Goal: Communication & Community: Answer question/provide support

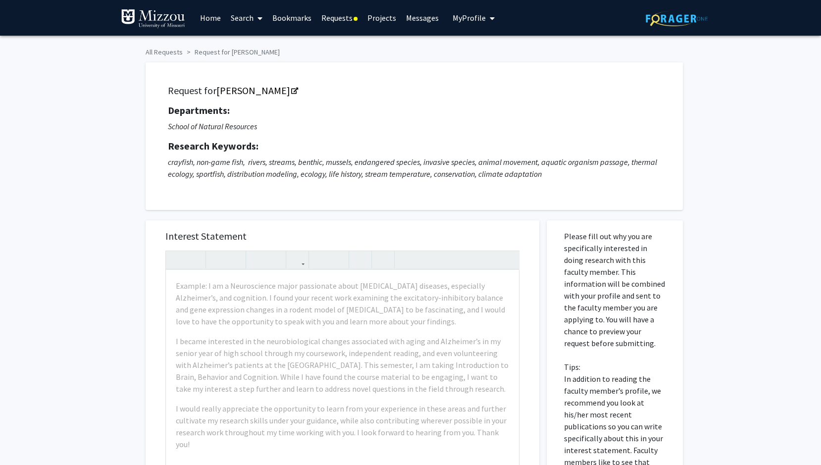
click at [242, 17] on link "Search" at bounding box center [247, 17] width 42 height 35
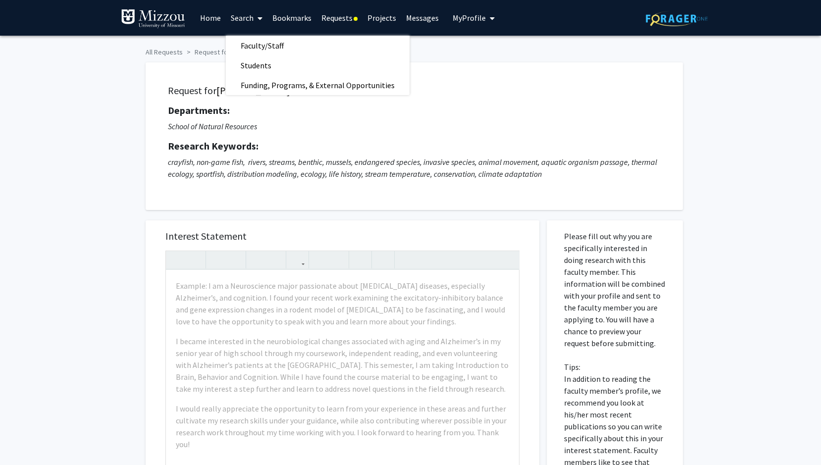
click at [339, 19] on link "Requests" at bounding box center [339, 17] width 46 height 35
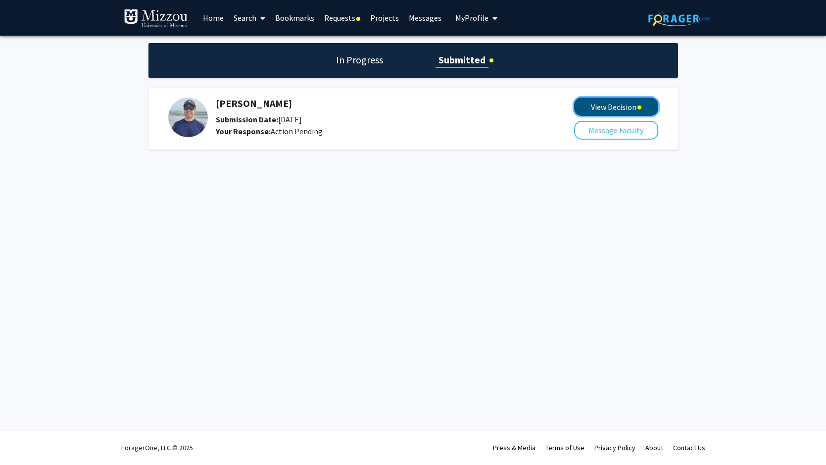
click at [583, 107] on button "View Decision" at bounding box center [616, 107] width 84 height 18
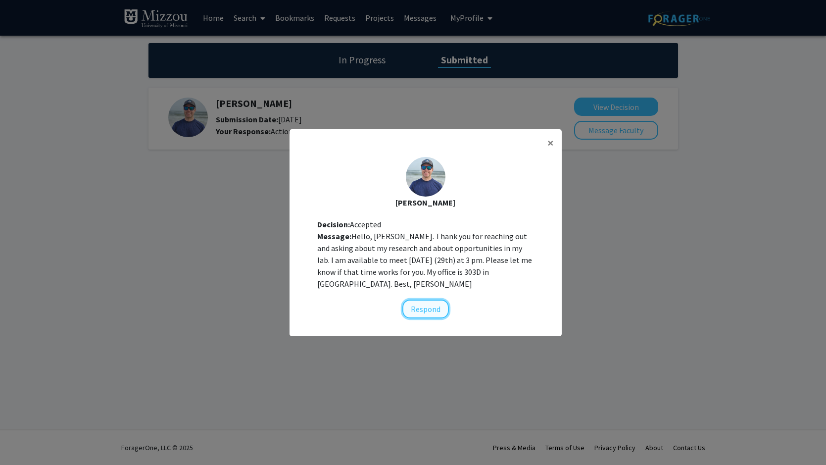
click at [411, 315] on button "Respond" at bounding box center [425, 309] width 47 height 19
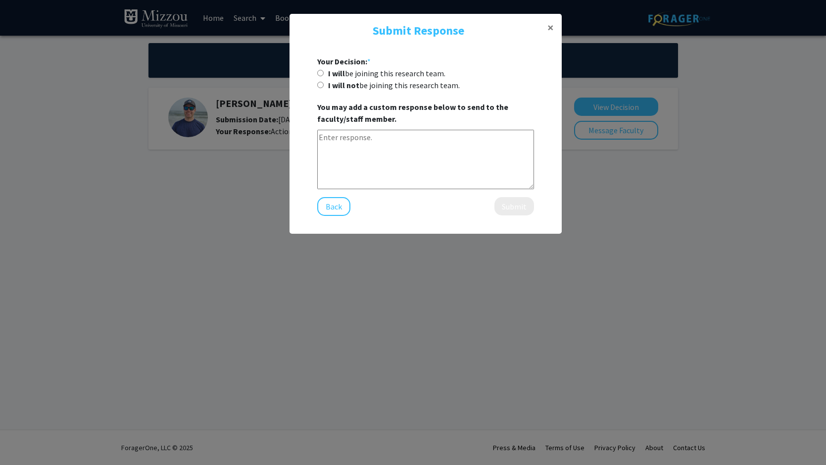
click at [377, 151] on textarea at bounding box center [425, 159] width 217 height 59
click at [381, 169] on textarea "Yes that works perfectly, I will see you then!" at bounding box center [425, 159] width 217 height 59
click at [506, 145] on textarea "Yes that works perfectly, I will see you then!" at bounding box center [425, 159] width 217 height 59
type textarea "Yes that works perfectly, I will see you then!"
click at [320, 72] on input "I will be joining this research team." at bounding box center [320, 73] width 6 height 6
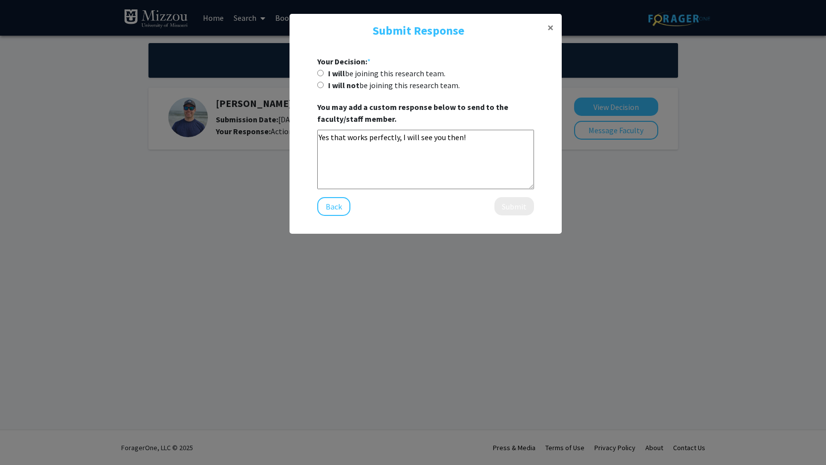
radio input "true"
click at [516, 212] on button "Submit" at bounding box center [515, 206] width 40 height 18
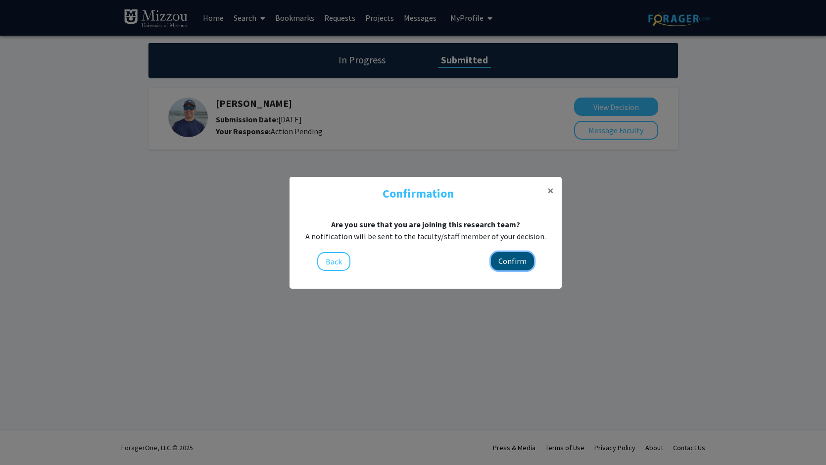
click at [499, 254] on button "Confirm" at bounding box center [512, 261] width 43 height 18
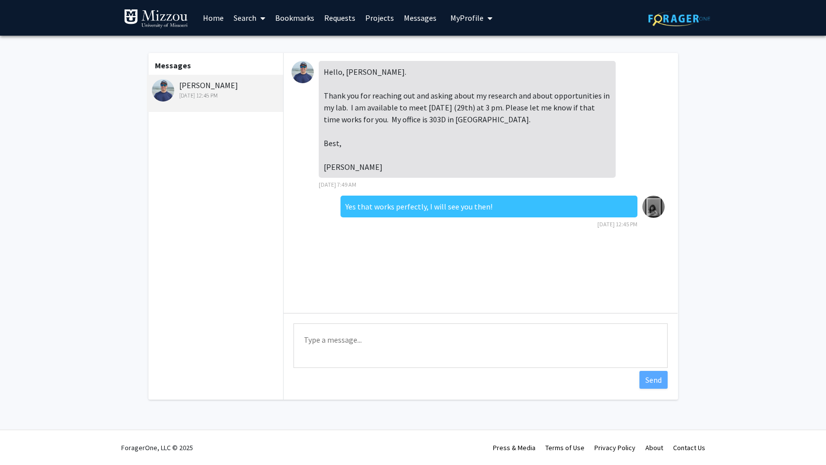
click at [202, 86] on div "[PERSON_NAME] [DATE] 12:45 PM" at bounding box center [216, 89] width 129 height 21
click at [347, 13] on link "Requests" at bounding box center [339, 17] width 41 height 35
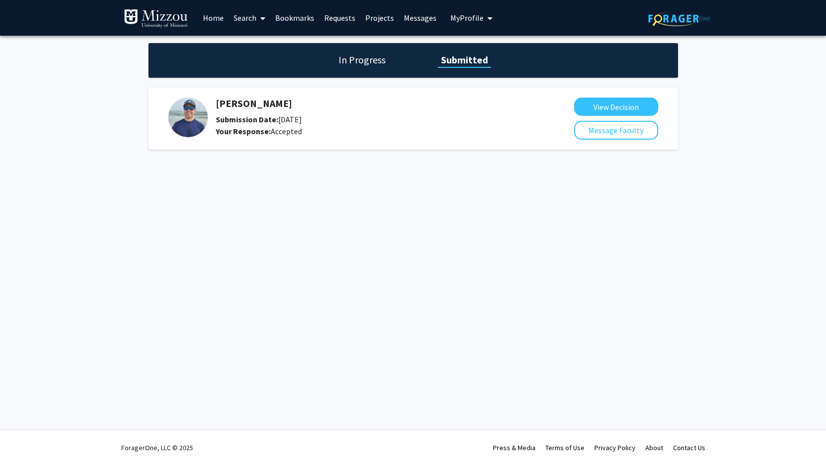
click at [249, 105] on h5 "[PERSON_NAME]" at bounding box center [369, 104] width 306 height 12
click at [220, 18] on link "Home" at bounding box center [213, 17] width 31 height 35
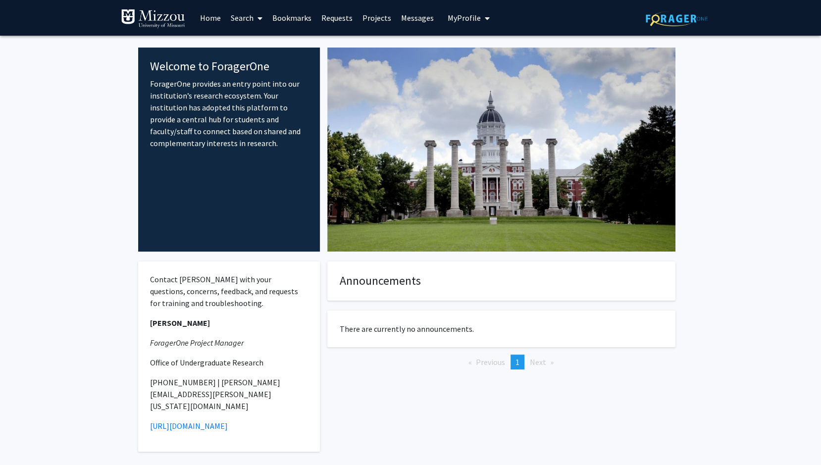
click at [250, 19] on link "Search" at bounding box center [247, 17] width 42 height 35
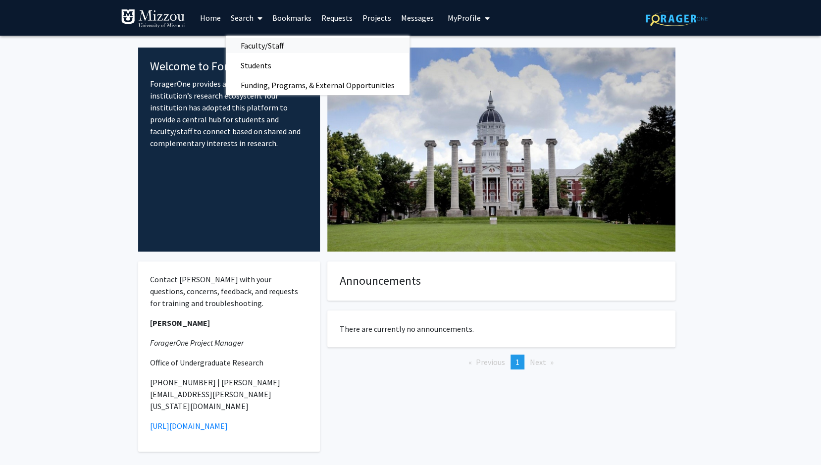
click at [274, 40] on span "Faculty/Staff" at bounding box center [262, 46] width 73 height 20
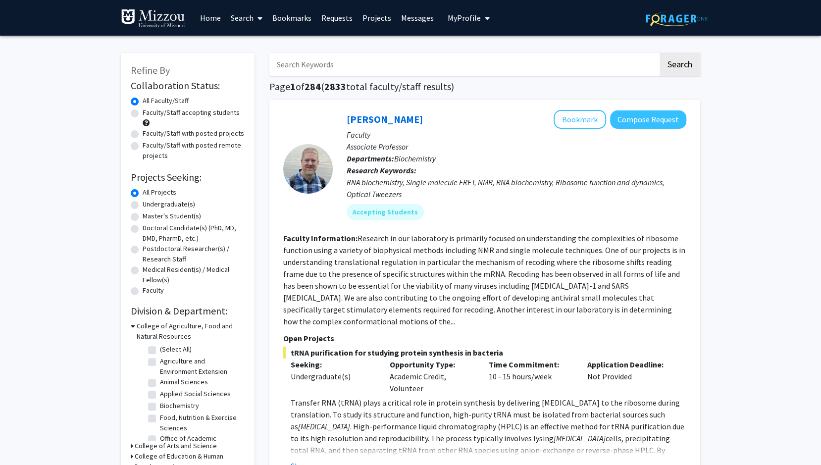
click at [414, 70] on input "Search Keywords" at bounding box center [463, 64] width 389 height 23
click at [659, 53] on button "Search" at bounding box center [679, 64] width 41 height 23
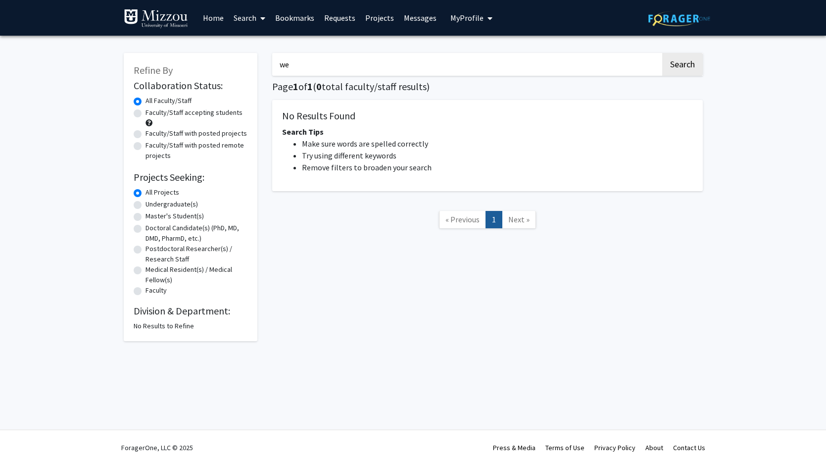
type input "w"
type input "wildlife"
click at [662, 53] on button "Search" at bounding box center [682, 64] width 41 height 23
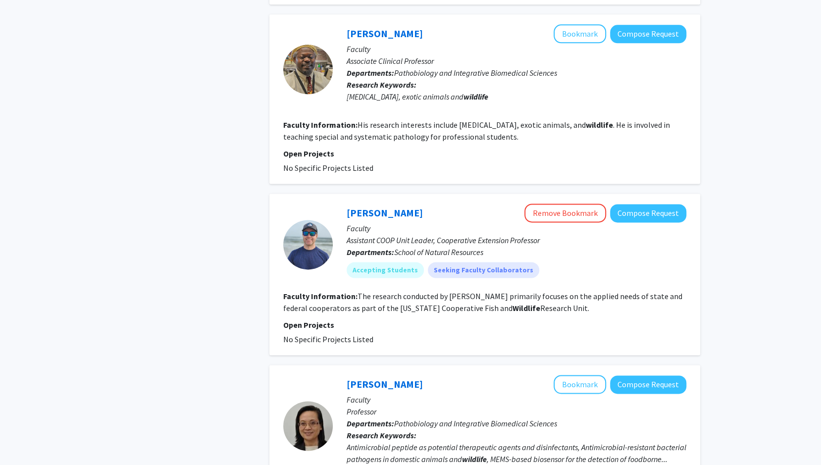
scroll to position [889, 0]
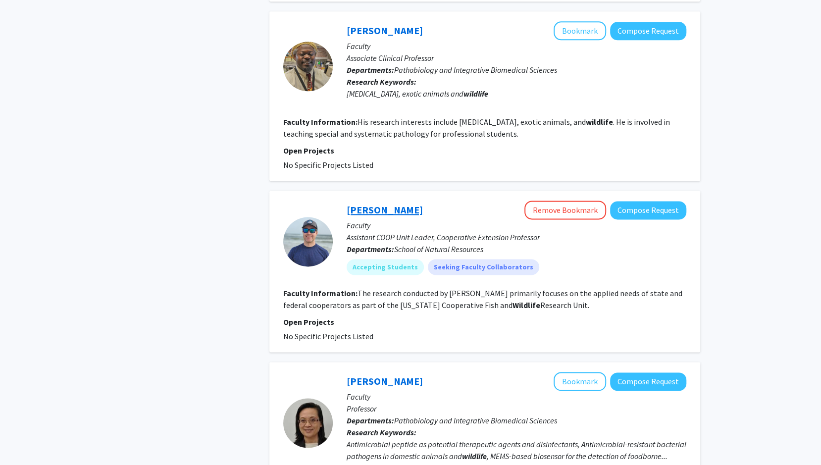
click at [390, 208] on link "[PERSON_NAME]" at bounding box center [385, 209] width 76 height 12
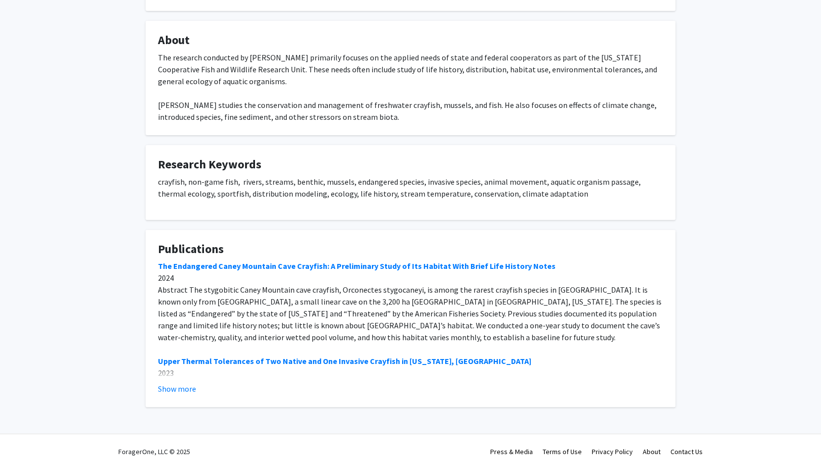
scroll to position [162, 0]
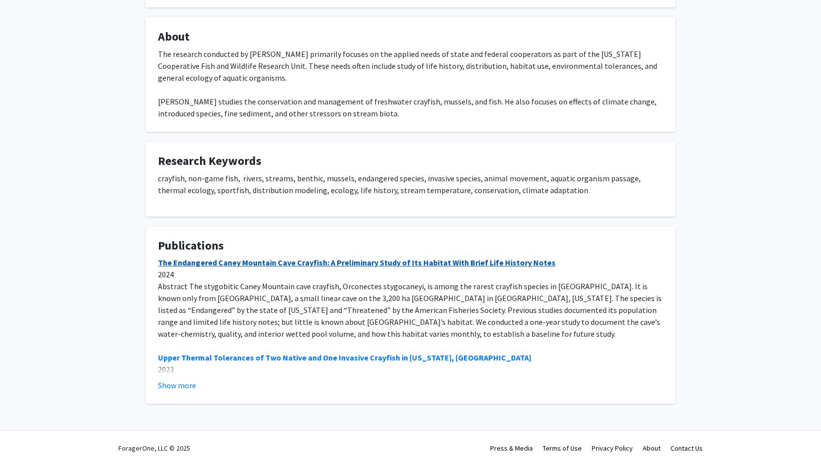
click at [246, 264] on link "The Endangered Caney Mountain Cave Crayfish: A Preliminary Study of Its Habitat…" at bounding box center [357, 262] width 398 height 10
click at [323, 262] on link "The Endangered Caney Mountain Cave Crayfish: A Preliminary Study of Its Habitat…" at bounding box center [357, 262] width 398 height 10
